Goal: Navigation & Orientation: Find specific page/section

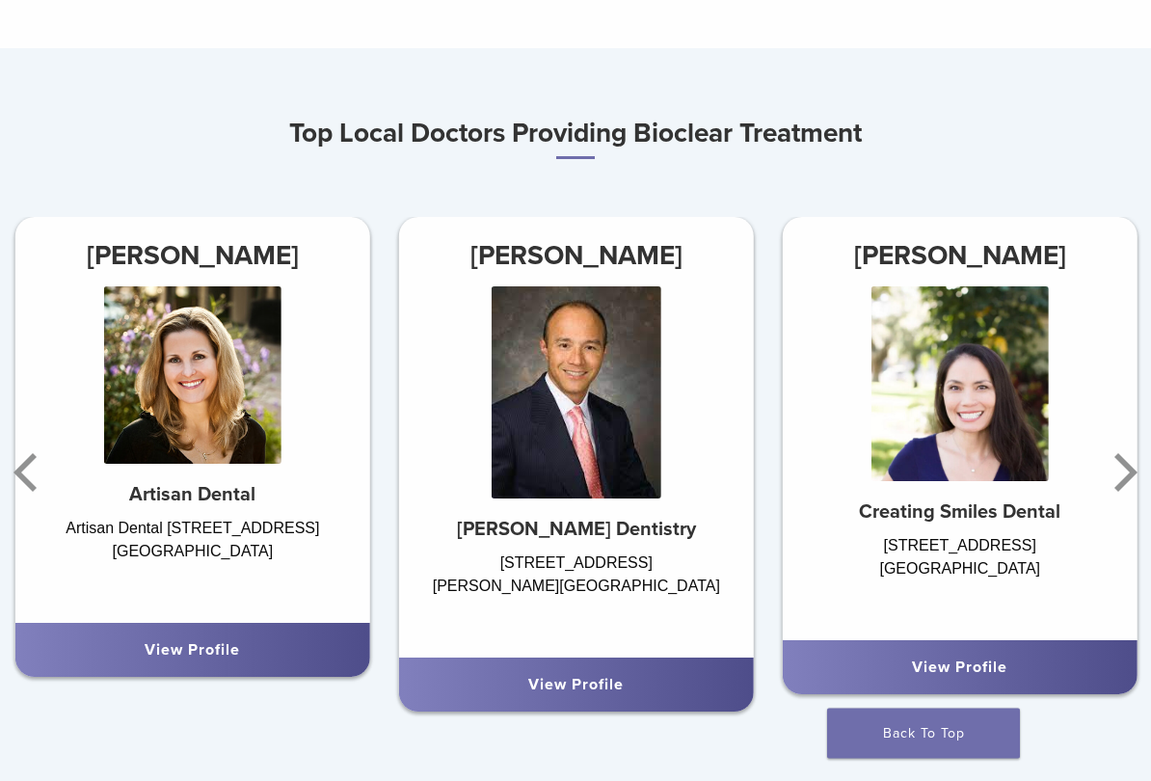
scroll to position [906, 0]
click at [1116, 473] on icon "Next" at bounding box center [1122, 473] width 39 height 116
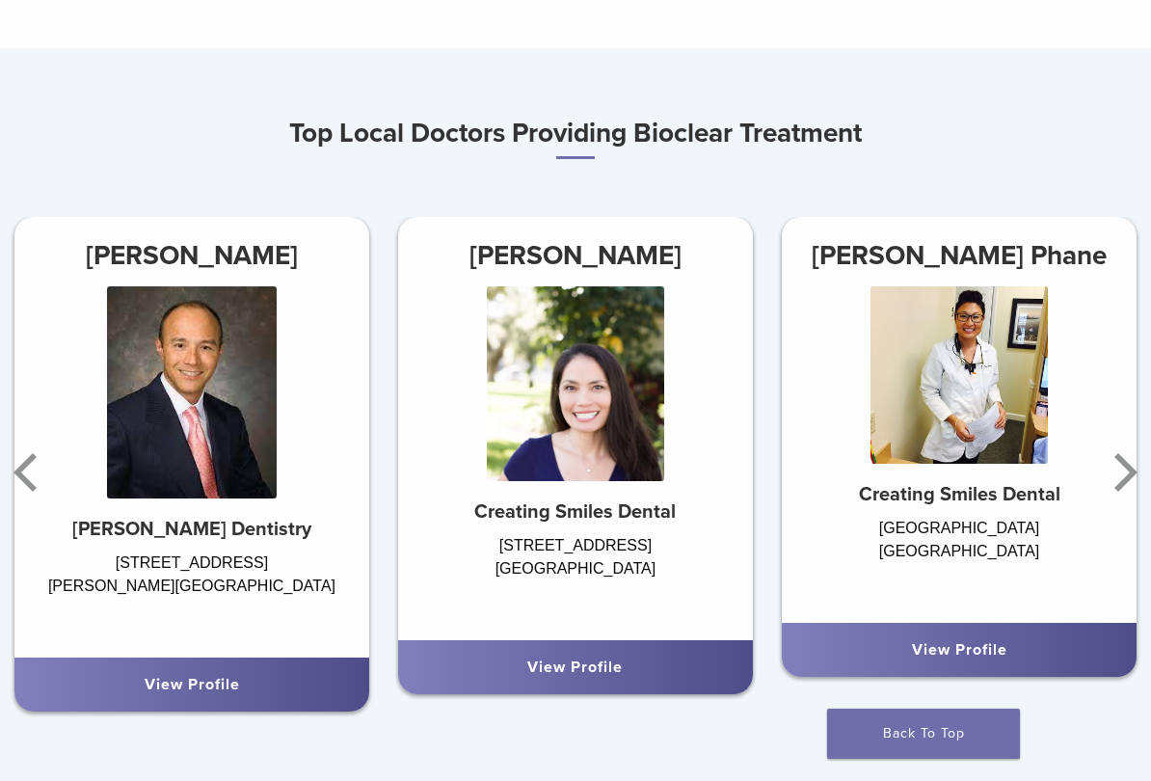
click at [1120, 468] on icon "Next" at bounding box center [1122, 473] width 39 height 116
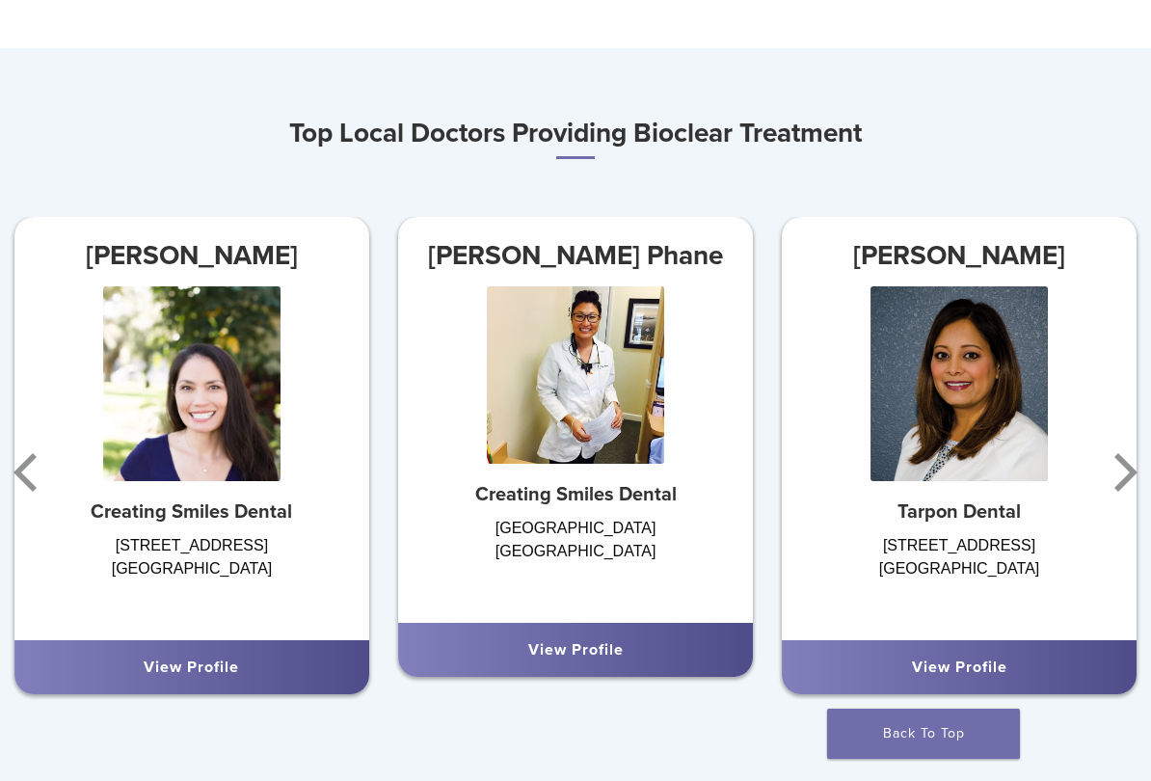
click at [1123, 469] on icon "Next" at bounding box center [1122, 473] width 39 height 116
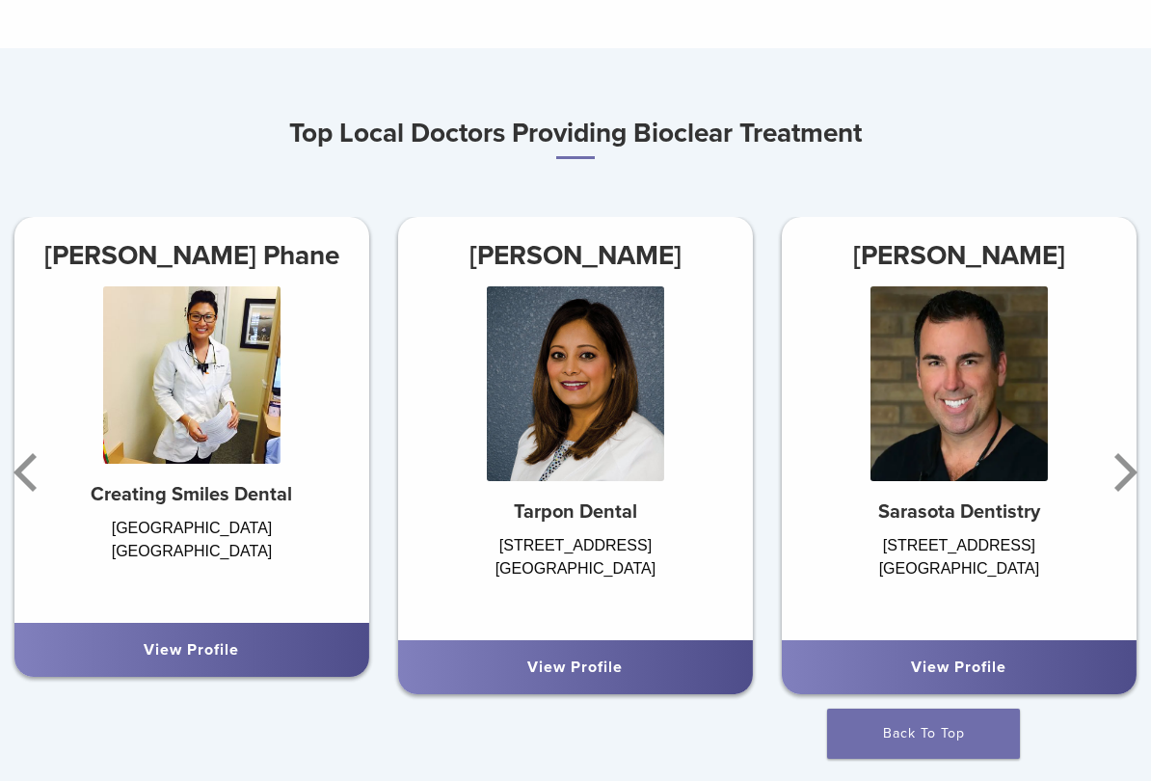
click at [1124, 469] on icon "Next" at bounding box center [1122, 473] width 39 height 116
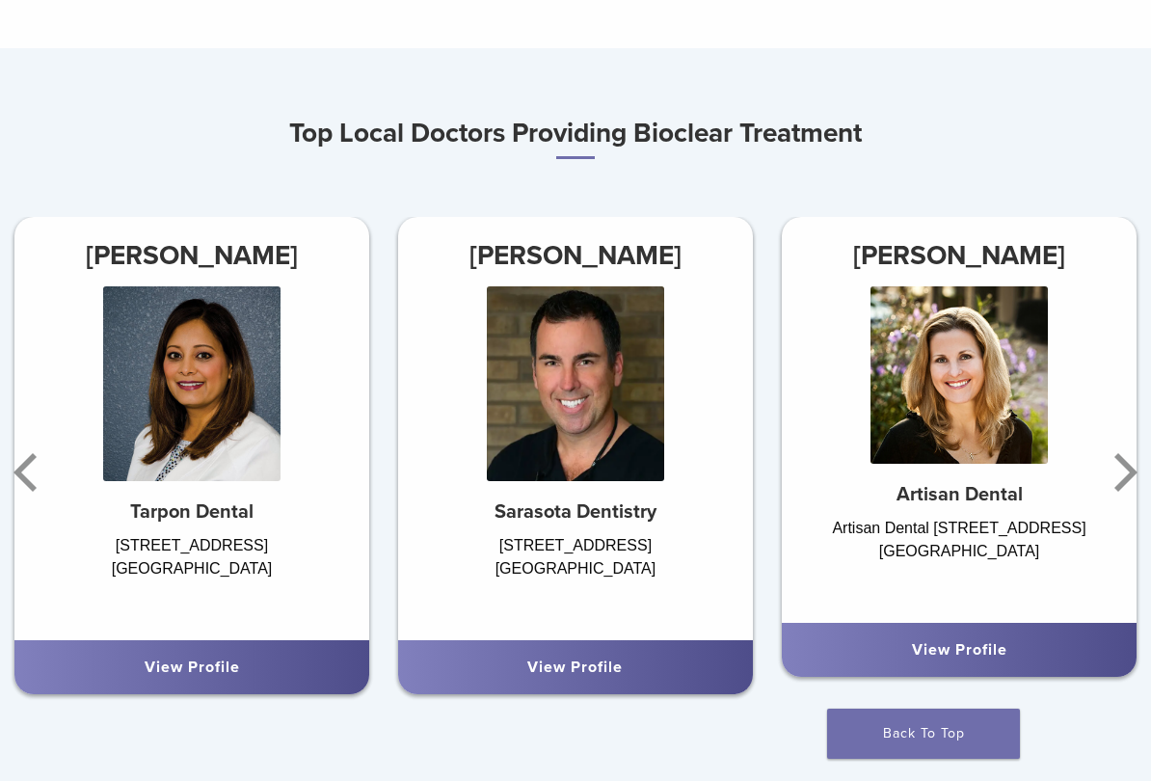
click at [1126, 470] on icon "Next" at bounding box center [1122, 473] width 39 height 116
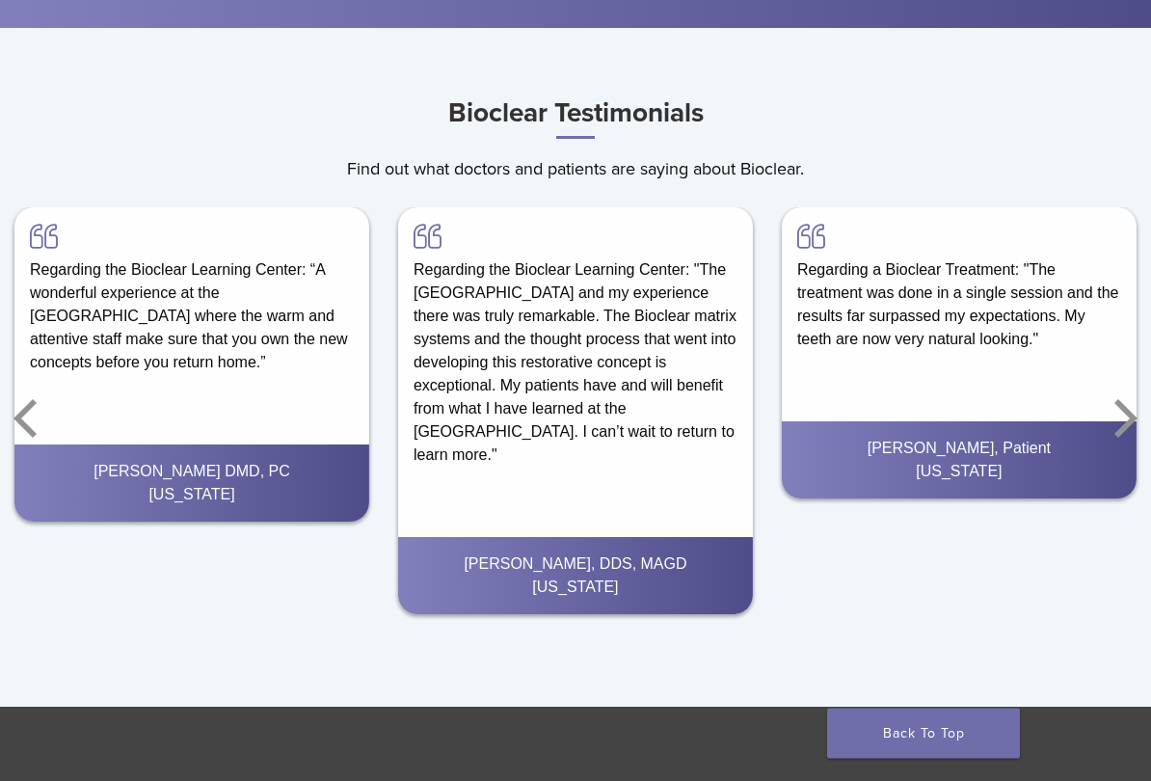
scroll to position [2637, 0]
click at [1122, 427] on icon "Next" at bounding box center [1126, 418] width 23 height 39
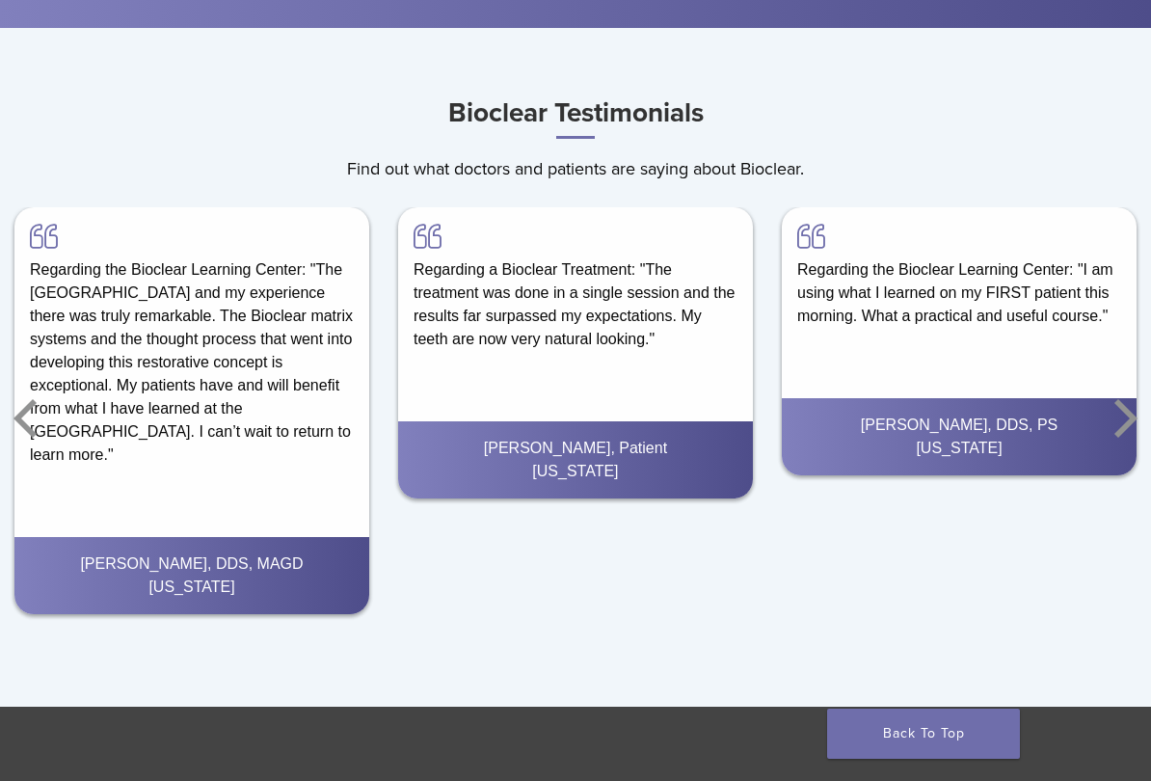
click at [1129, 419] on icon "Next" at bounding box center [1122, 419] width 39 height 116
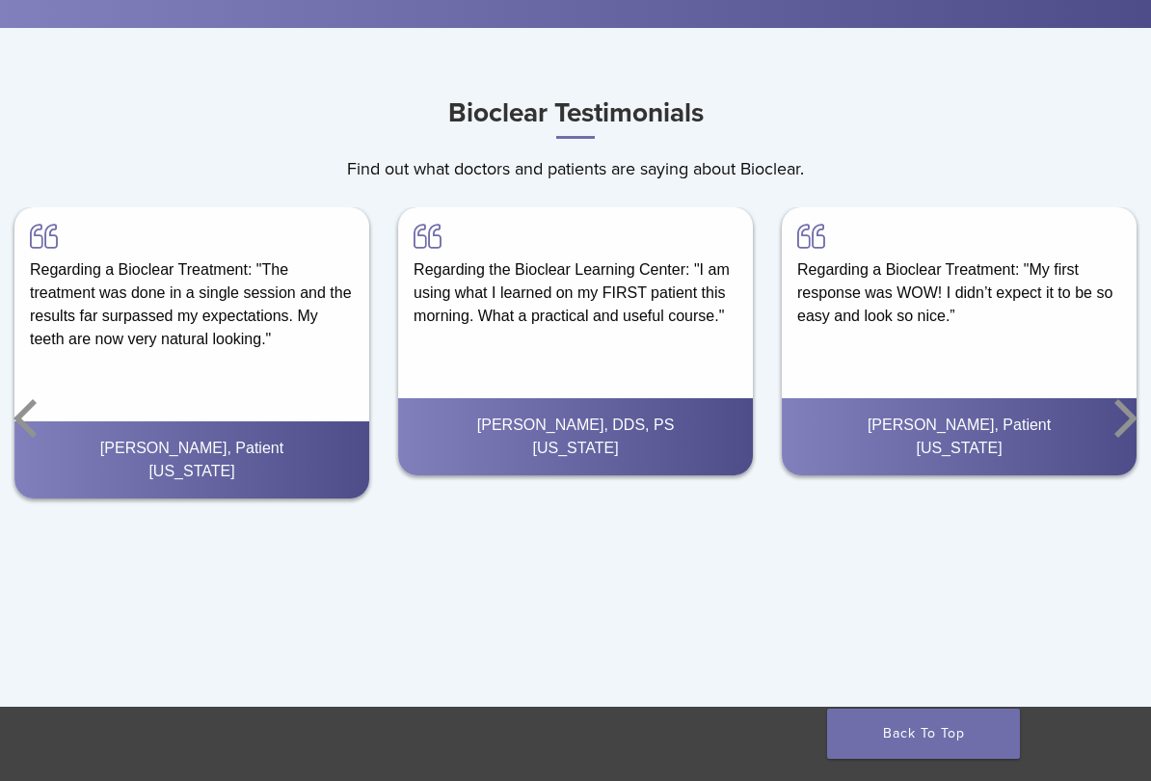
click at [1119, 418] on icon "Next" at bounding box center [1122, 419] width 39 height 116
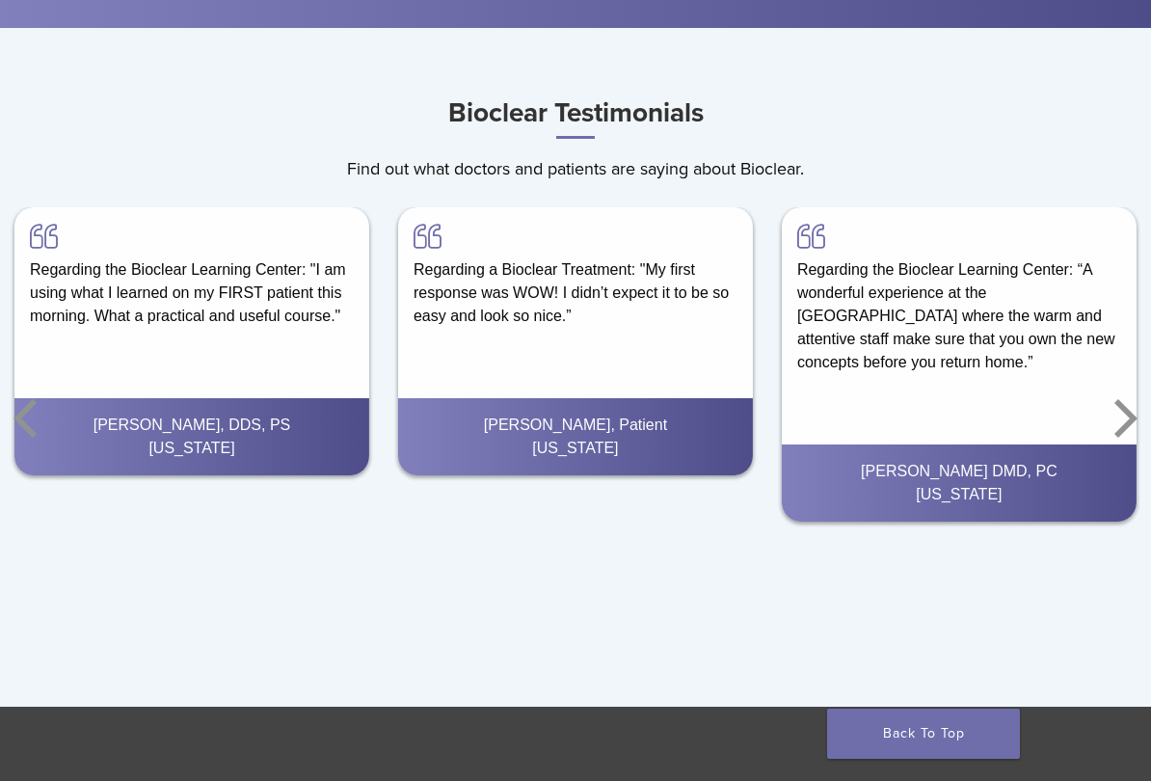
click at [1124, 415] on icon "Next" at bounding box center [1122, 419] width 39 height 116
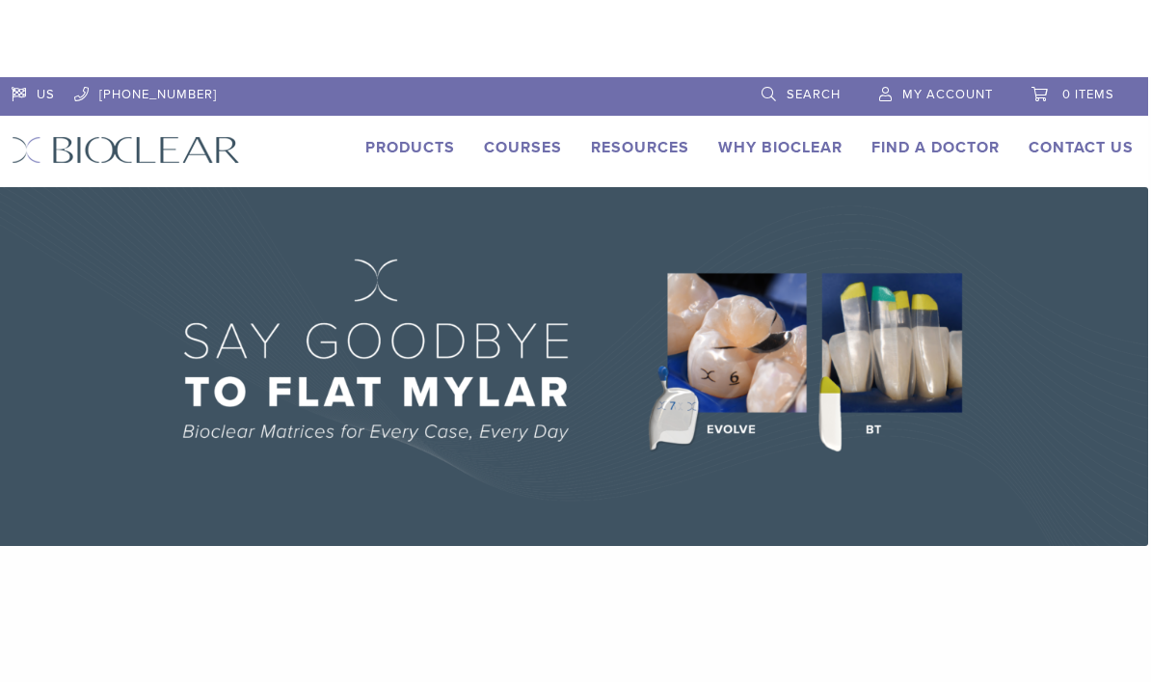
scroll to position [0, 0]
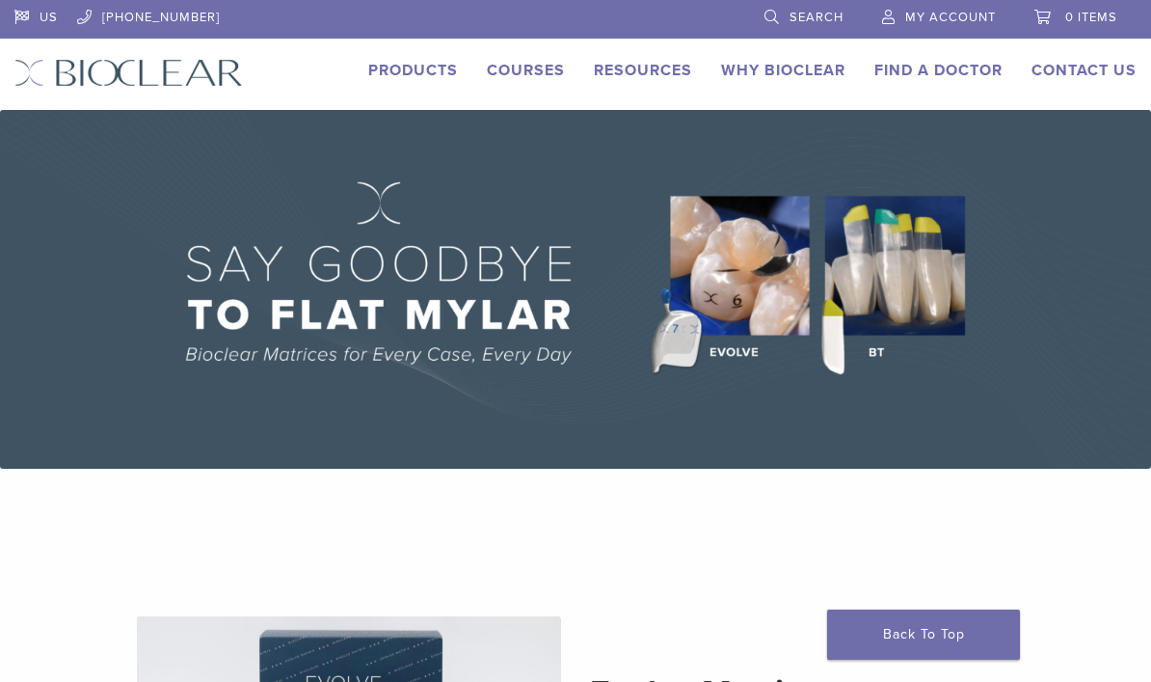
click at [796, 72] on link "Why Bioclear" at bounding box center [783, 70] width 124 height 19
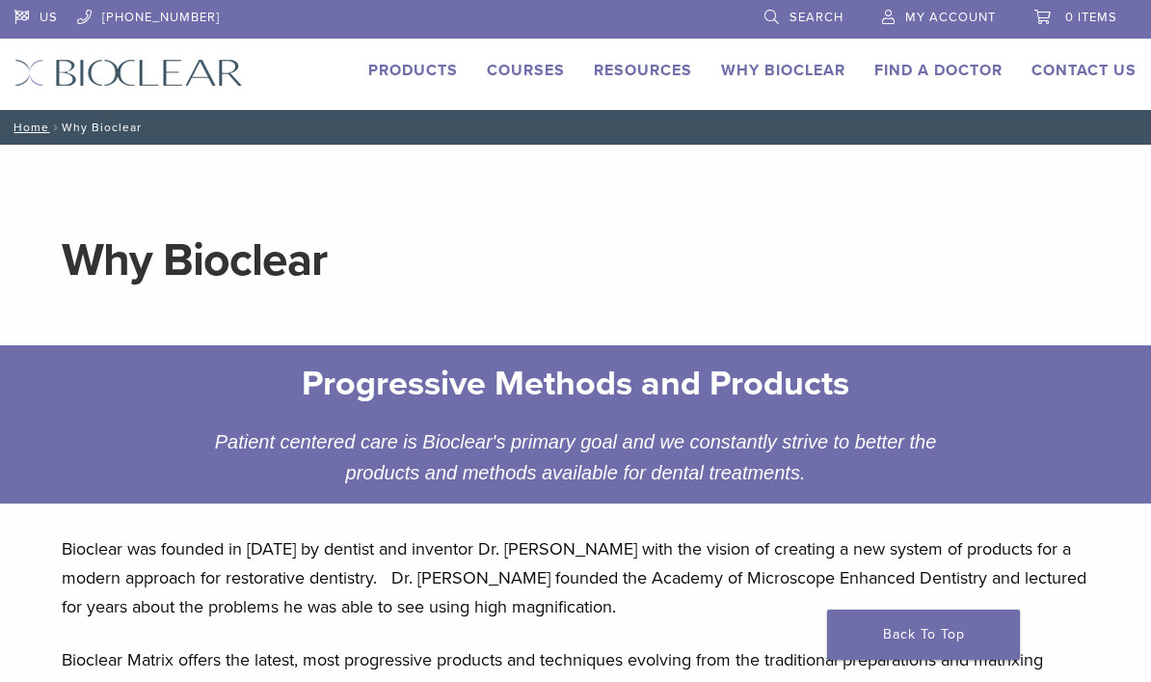
click at [938, 73] on link "Find A Doctor" at bounding box center [939, 70] width 128 height 19
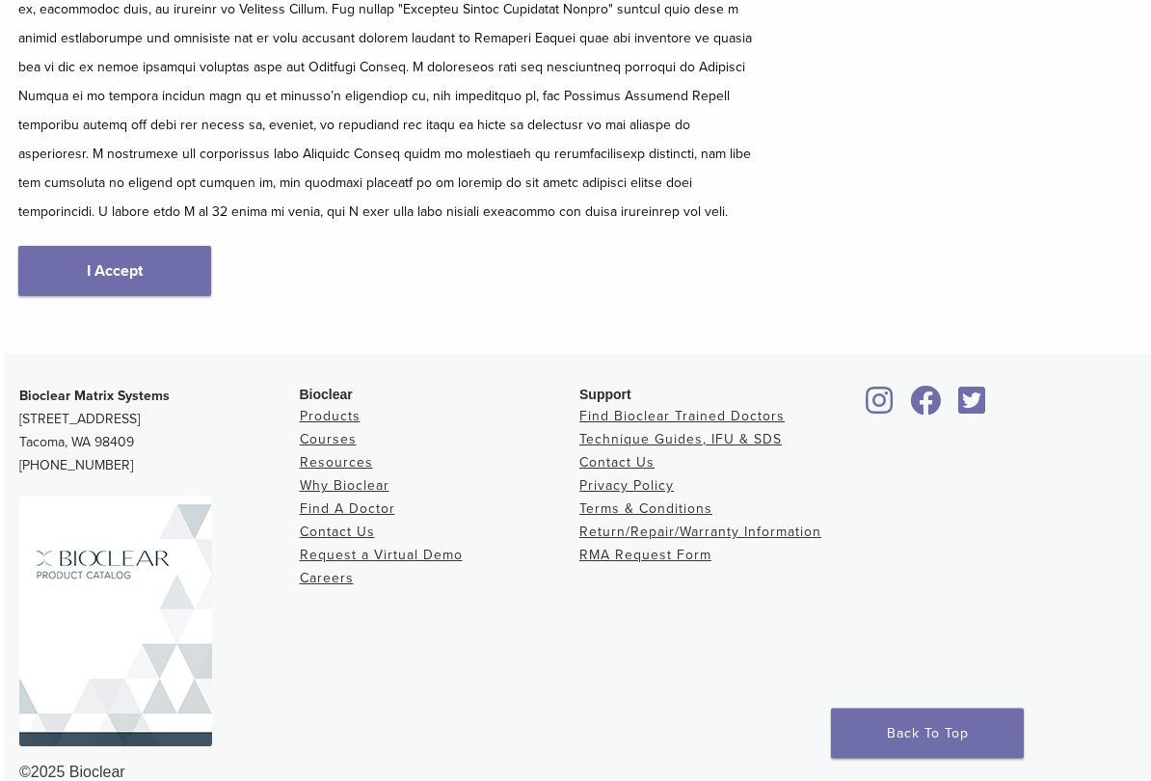
scroll to position [372, 0]
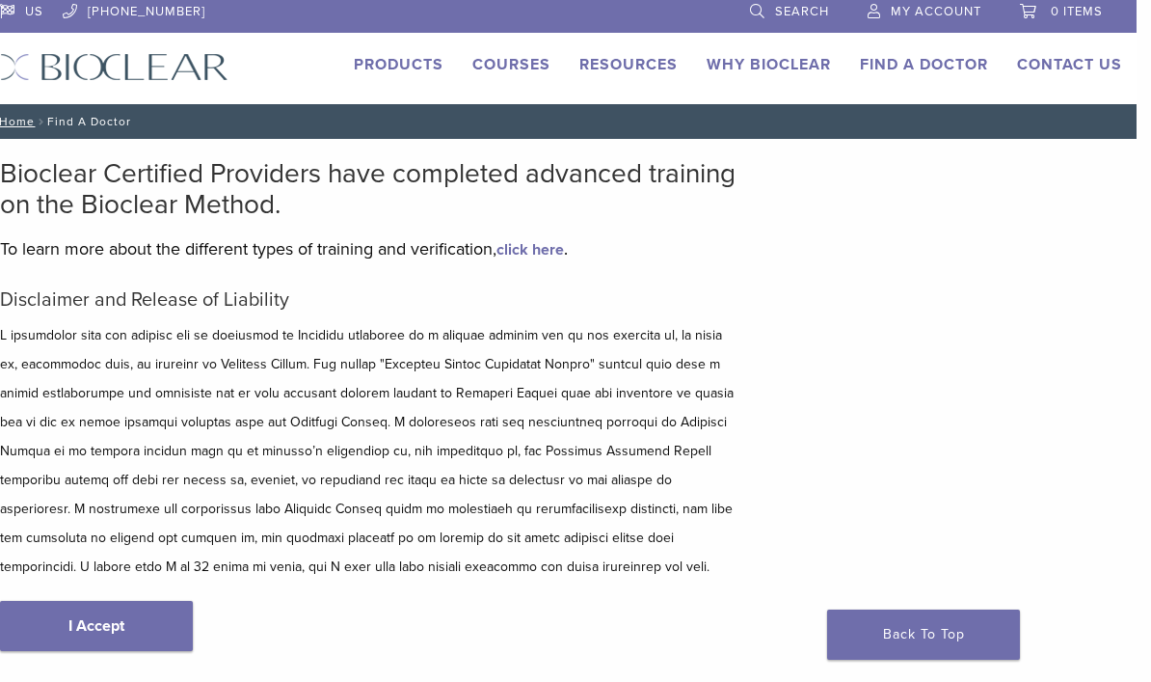
scroll to position [0, 14]
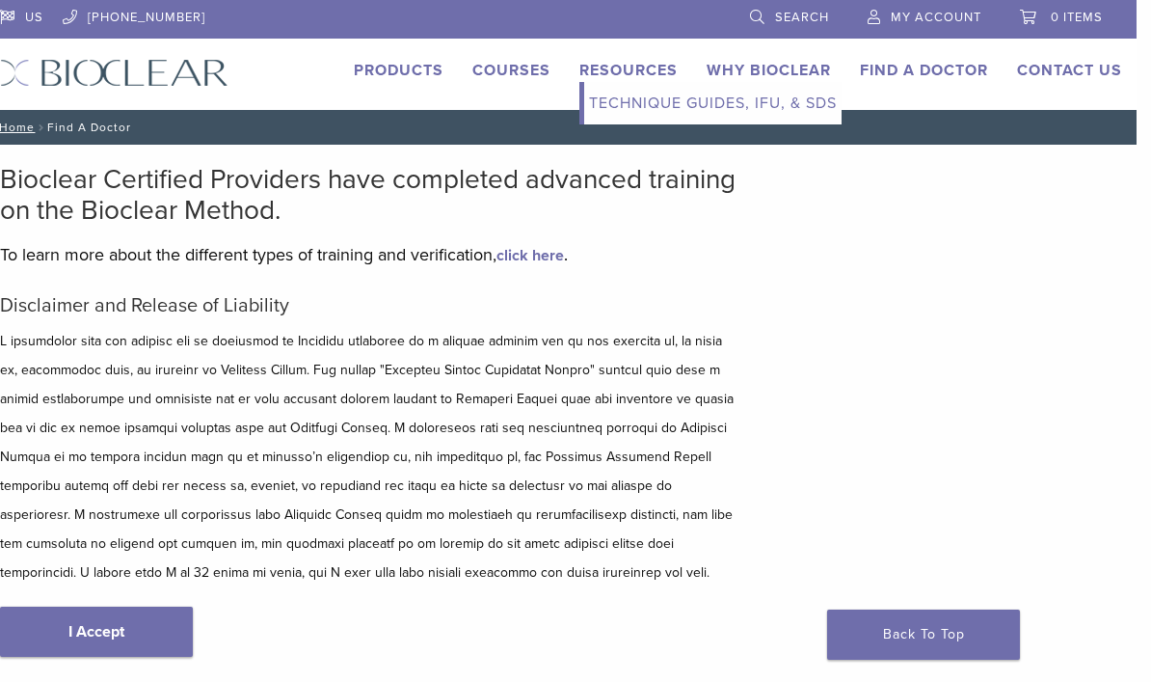
click at [743, 112] on link "Technique Guides, IFU, & SDS" at bounding box center [712, 103] width 257 height 42
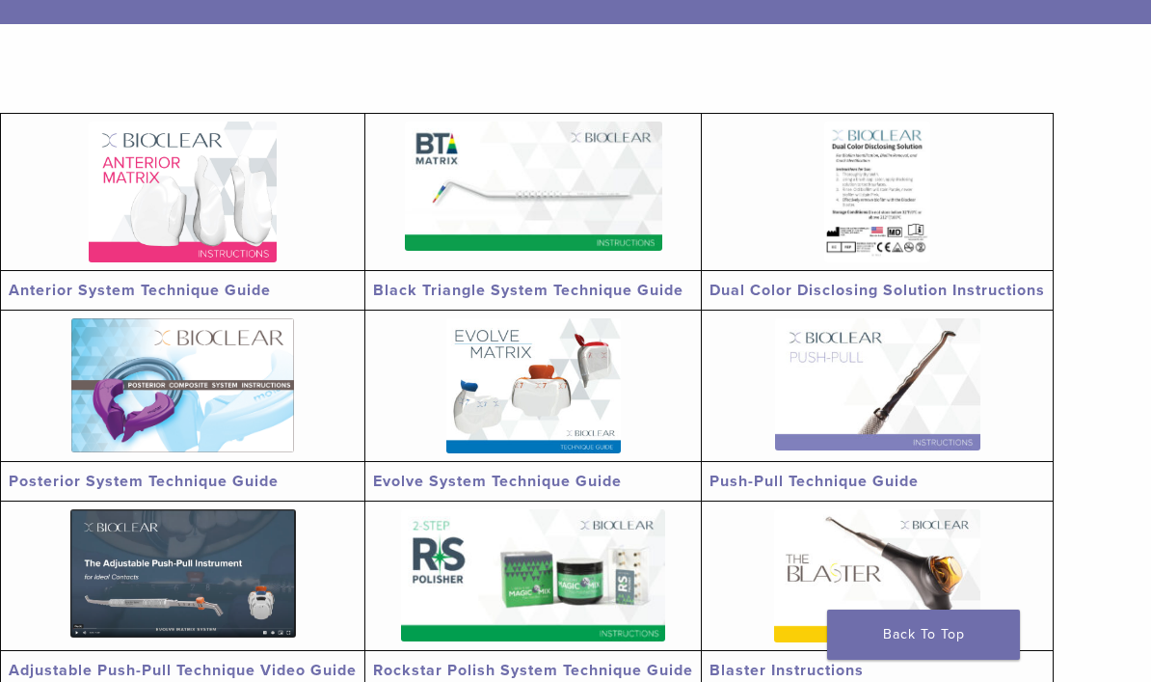
scroll to position [324, 0]
